Goal: Information Seeking & Learning: Learn about a topic

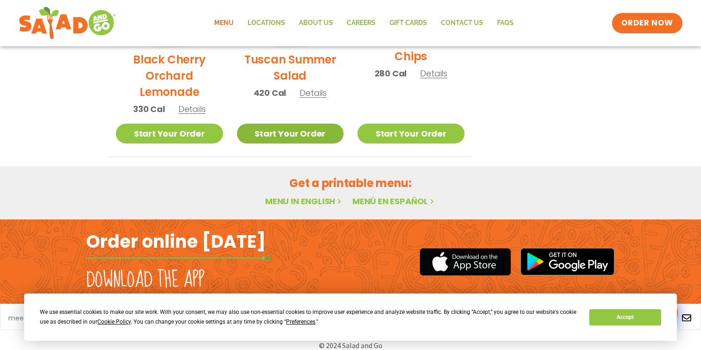
scroll to position [557, 0]
click at [614, 316] on button "Accept" at bounding box center [624, 317] width 71 height 16
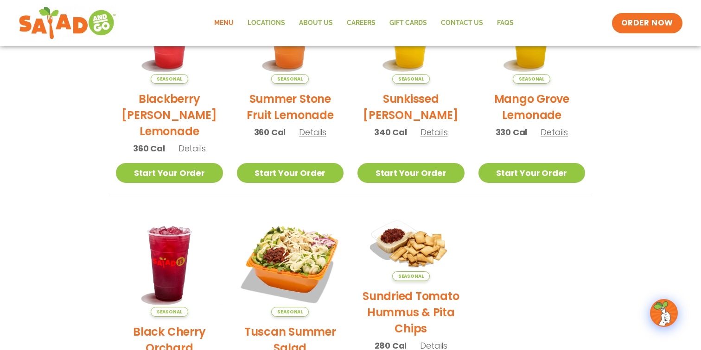
scroll to position [285, 0]
click at [265, 19] on link "Locations" at bounding box center [265, 23] width 51 height 21
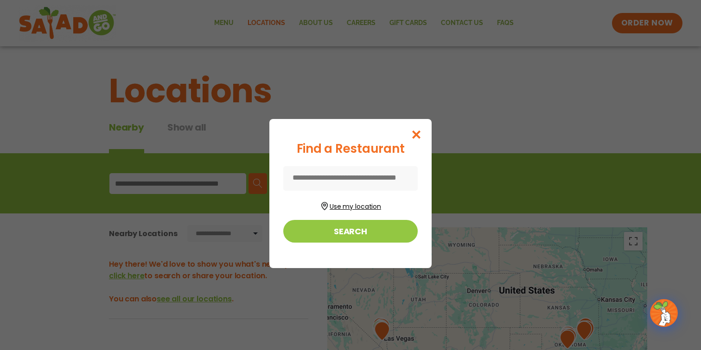
click at [348, 205] on button "Use my location" at bounding box center [350, 205] width 134 height 13
click at [389, 169] on input at bounding box center [350, 178] width 134 height 25
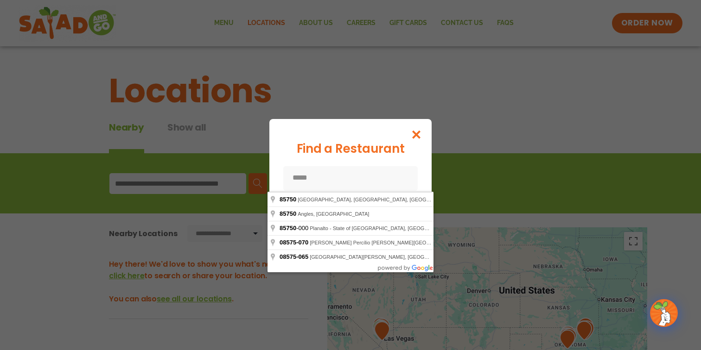
type input "**********"
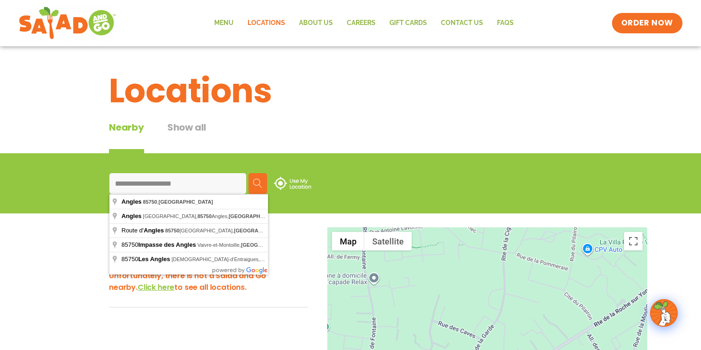
click at [194, 181] on input "**********" at bounding box center [177, 183] width 137 height 21
type input "**********"
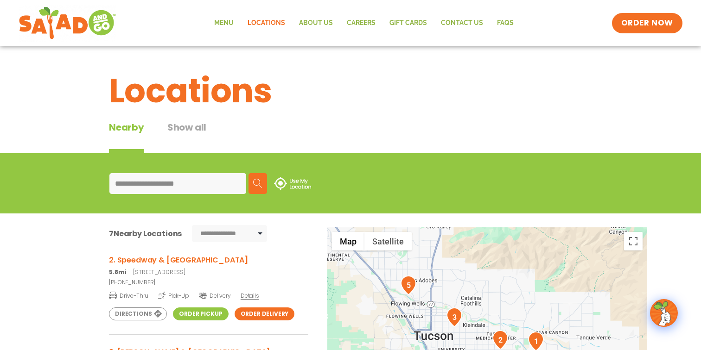
scroll to position [97, 0]
click at [227, 22] on link "Menu" at bounding box center [223, 23] width 33 height 21
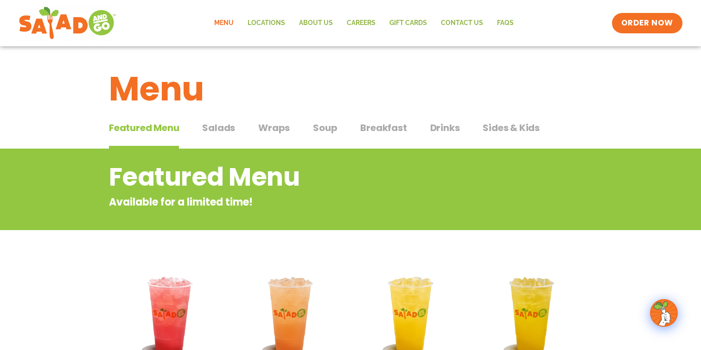
click at [218, 129] on span "Salads" at bounding box center [218, 128] width 33 height 14
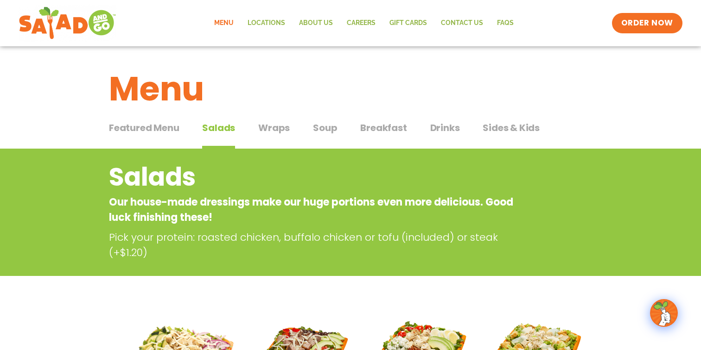
click at [326, 130] on span "Soup" at bounding box center [325, 128] width 24 height 14
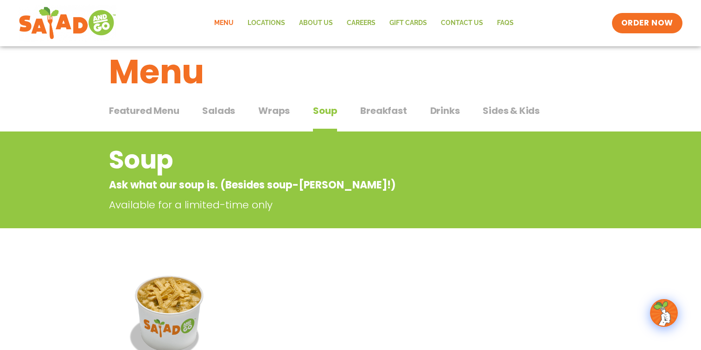
scroll to position [17, 0]
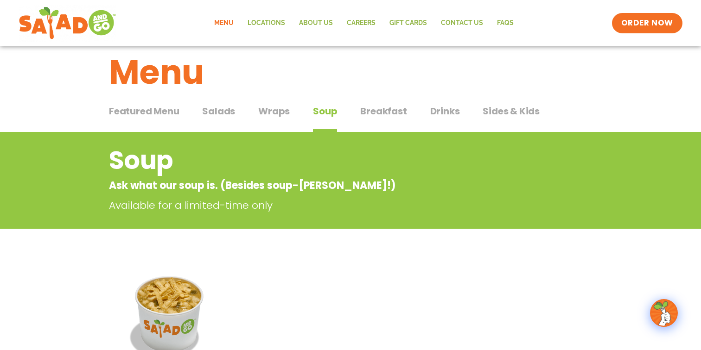
click at [223, 110] on span "Salads" at bounding box center [218, 111] width 33 height 14
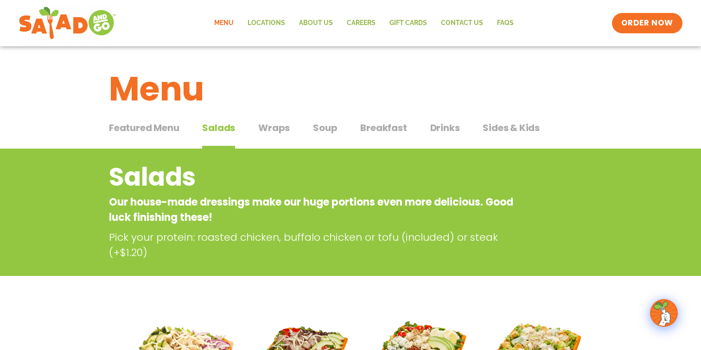
click at [162, 129] on span "Featured Menu" at bounding box center [144, 128] width 70 height 14
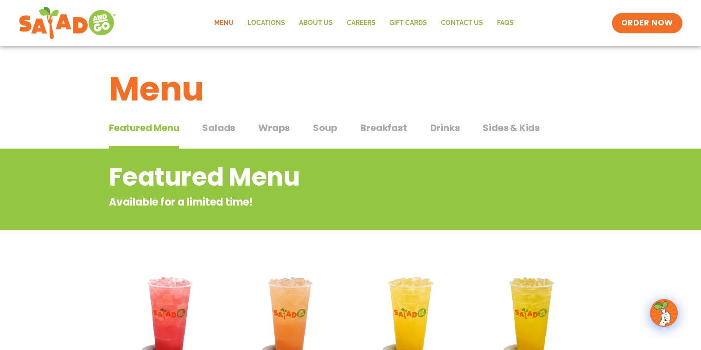
click at [275, 126] on span "Wraps" at bounding box center [274, 128] width 32 height 14
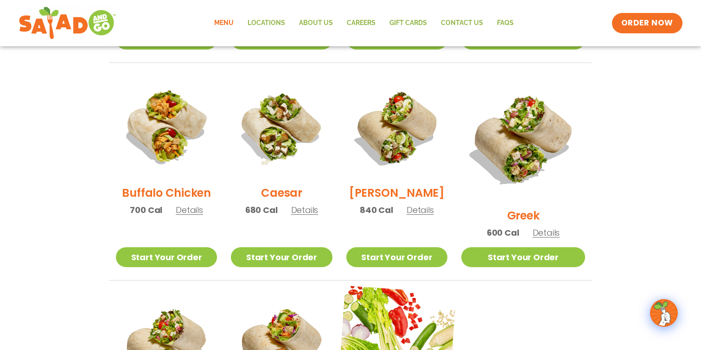
scroll to position [432, 0]
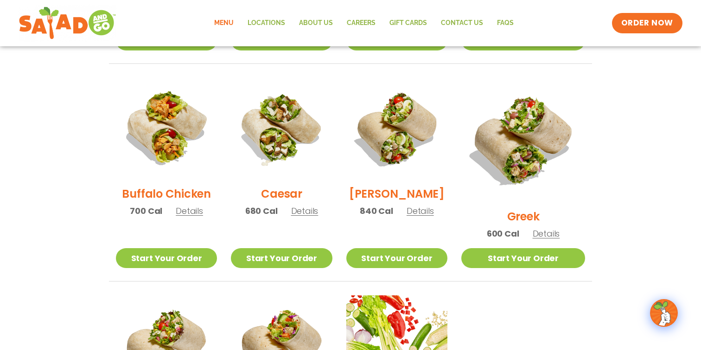
click at [552, 228] on span "Details" at bounding box center [545, 234] width 27 height 12
